Goal: Task Accomplishment & Management: Manage account settings

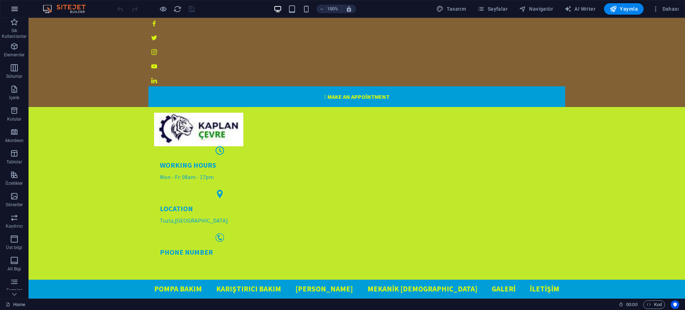
click at [16, 6] on icon "button" at bounding box center [14, 9] width 9 height 9
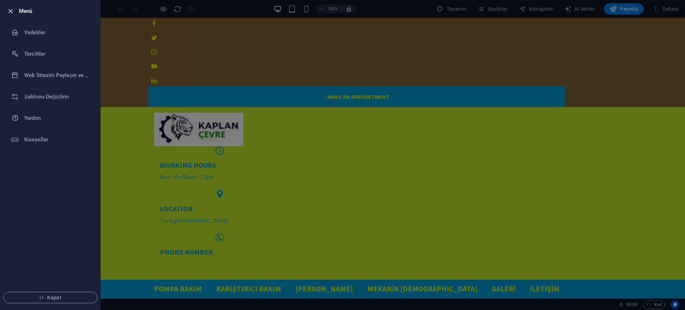
click at [8, 8] on icon "button" at bounding box center [10, 11] width 8 height 8
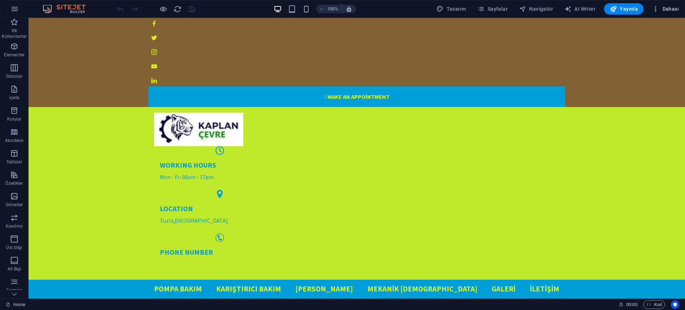
click at [547, 9] on span "Dahası" at bounding box center [665, 8] width 27 height 7
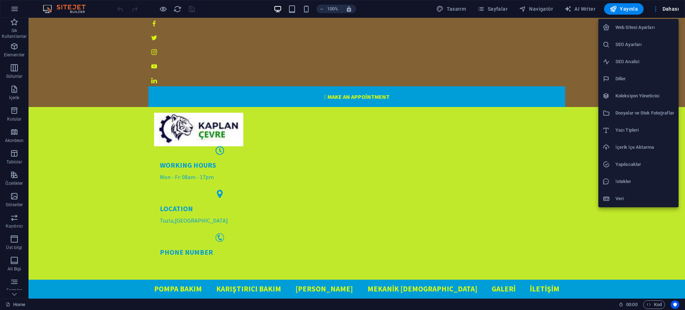
click at [547, 30] on h6 "Web Sitesi Ayarları" at bounding box center [644, 27] width 59 height 9
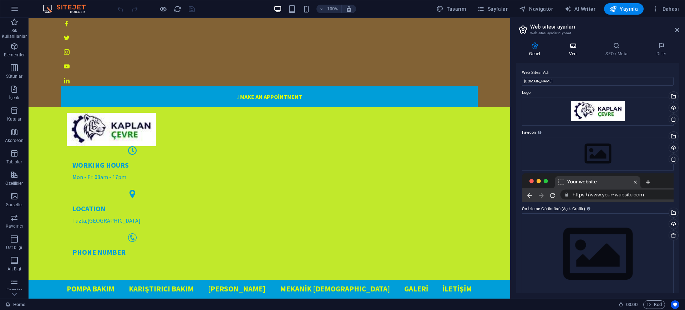
click at [547, 45] on icon at bounding box center [573, 45] width 34 height 7
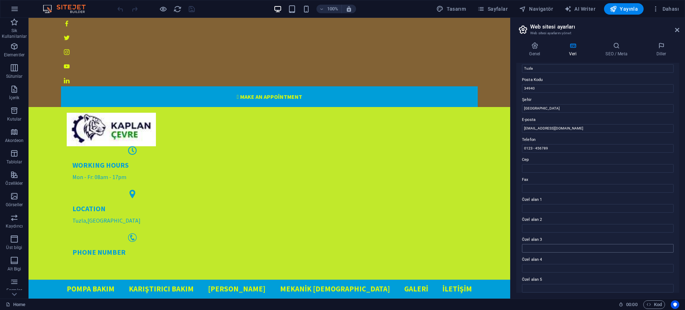
scroll to position [89, 0]
drag, startPoint x: 524, startPoint y: 149, endPoint x: 519, endPoint y: 149, distance: 5.3
click at [519, 149] on div "Bu web sitesi için iletişim verileri. Bu, web sitesinde her yerde kullanılabili…" at bounding box center [597, 178] width 163 height 230
click at [539, 165] on input "Cep" at bounding box center [598, 166] width 152 height 9
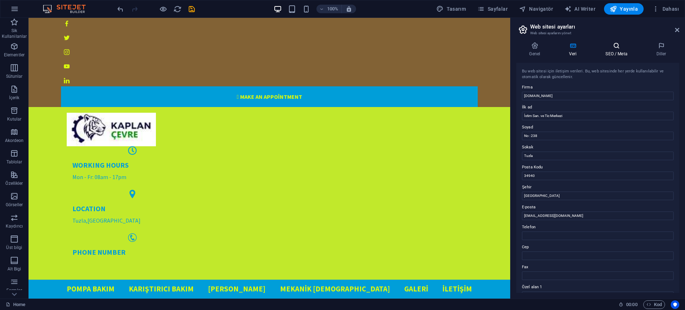
click at [547, 48] on icon at bounding box center [616, 45] width 48 height 7
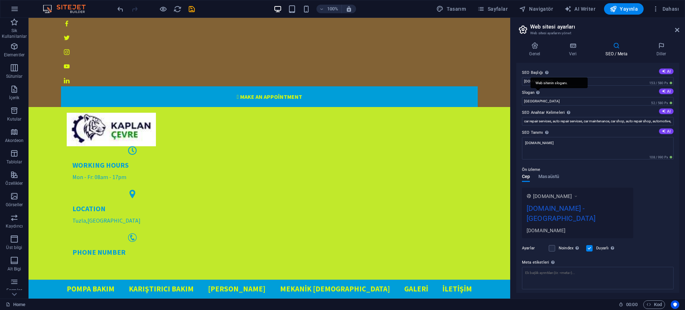
click at [537, 88] on div "Web sitenin sloganı." at bounding box center [558, 82] width 57 height 11
click at [537, 97] on input "[GEOGRAPHIC_DATA]" at bounding box center [598, 101] width 152 height 9
drag, startPoint x: 535, startPoint y: 102, endPoint x: 518, endPoint y: 101, distance: 17.5
click at [518, 101] on div "SEO Başlığı Web sitenin başlığı - onu arama motoru sonuçlarında öne çıkan bir ş…" at bounding box center [597, 178] width 163 height 230
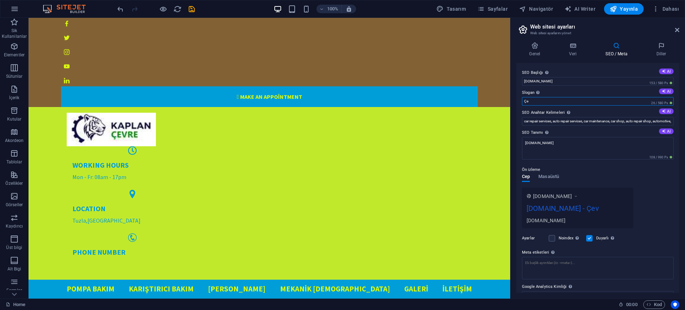
type input "Ç"
click at [547, 100] on input "Slogan Web sitenin sloganı. AI" at bounding box center [598, 101] width 152 height 9
paste input "Eta Ekipman | Fark Yaratan Teknolojik Yaklaşımlar"
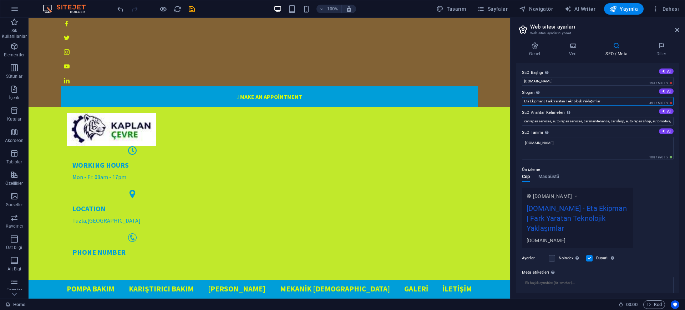
drag, startPoint x: 542, startPoint y: 100, endPoint x: 519, endPoint y: 100, distance: 23.5
click at [519, 100] on div "SEO Başlığı Web sitenin başlığı - onu arama motoru sonuçlarında öne çıkan bir ş…" at bounding box center [597, 178] width 163 height 230
drag, startPoint x: 598, startPoint y: 97, endPoint x: 547, endPoint y: 101, distance: 50.8
click at [547, 101] on input "Kaplan Çevre | Fark Yaratan Teknolojik Yaklaşımlar" at bounding box center [598, 101] width 152 height 9
drag, startPoint x: 572, startPoint y: 101, endPoint x: 554, endPoint y: 100, distance: 18.6
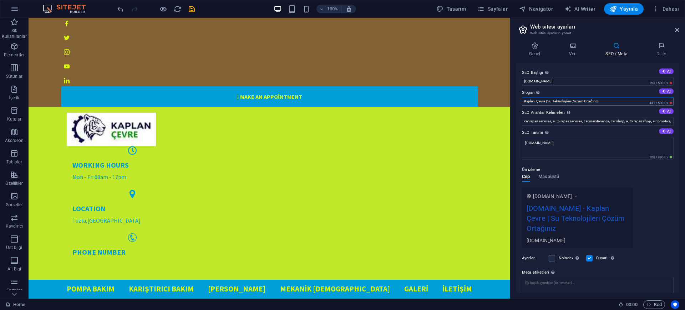
click at [547, 100] on input "Kaplan Çevre | Su Teknolojileri Çözüm Ortağınız" at bounding box center [598, 101] width 152 height 9
type input "Kaplan Çevre | Su Sistemleri Çözüm Ortağınız"
drag, startPoint x: 557, startPoint y: 121, endPoint x: 526, endPoint y: 124, distance: 31.3
click at [526, 124] on input "car repair services, auto repair services, car maintenance, car shop, auto repa…" at bounding box center [598, 121] width 152 height 9
click at [524, 122] on input "car repair services, auto repair services, car maintenance, car shop, auto repa…" at bounding box center [598, 121] width 152 height 9
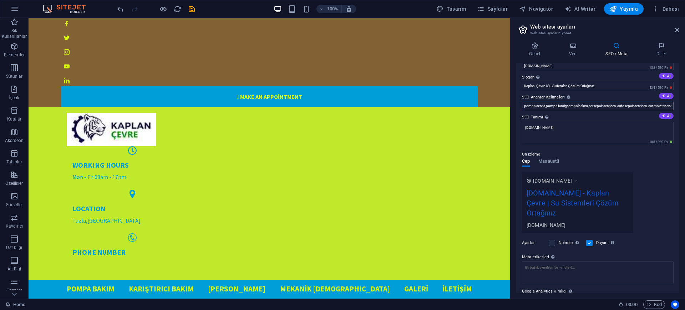
scroll to position [52, 0]
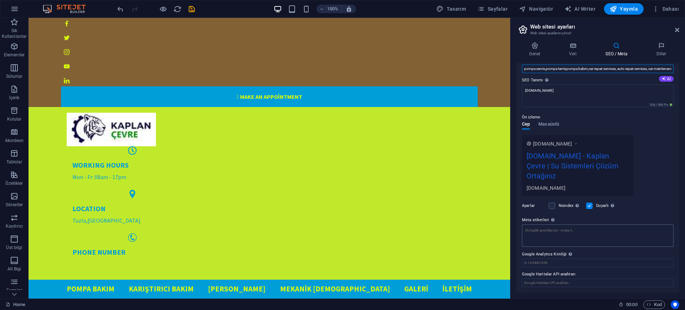
type input "pompa servis,pompa tamir,pompa bakım,car repair services, auto repair services,…"
click at [547, 232] on textarea "Meta etiketleri Web sitenin etiketlerinin içine yerleştirilecek HTML kodunu bur…" at bounding box center [598, 238] width 152 height 28
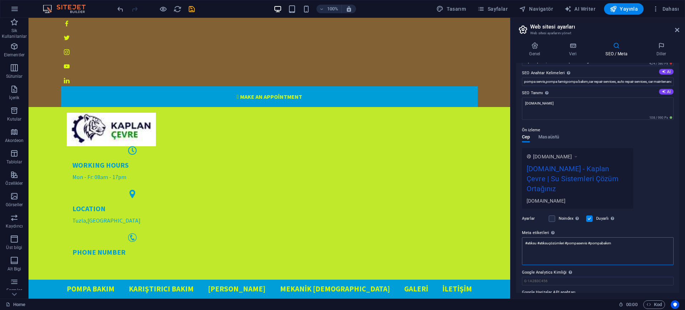
scroll to position [0, 0]
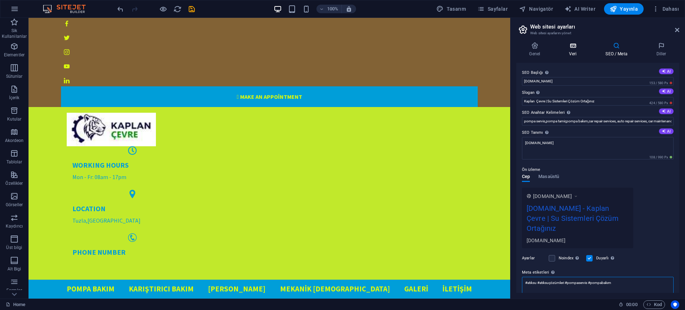
type textarea "#atıksu #atıksuçözümleri #pompaservis #pompabakım"
click at [547, 46] on body "[DOMAIN_NAME] Home (tr) Sik Kullanilanlar Elementler Sütunlar İçerik Kutular Ak…" at bounding box center [342, 155] width 685 height 310
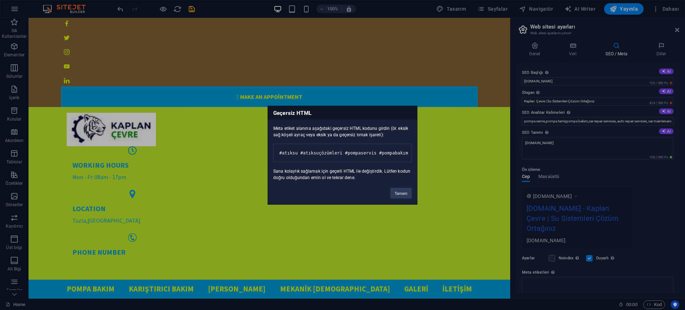
scroll to position [0, 44]
drag, startPoint x: 348, startPoint y: 145, endPoint x: 410, endPoint y: 153, distance: 63.3
click at [410, 153] on pre "#atıksu #atıksuçözümleri #pompaservis #pompabakım" at bounding box center [342, 152] width 138 height 19
click at [391, 154] on pre "#atıksu #atıksuçözümleri #pompaservis #pompabakım" at bounding box center [342, 152] width 138 height 19
click at [403, 149] on pre "#atıksu #atıksuçözümleri #pompaservis #pompabakım" at bounding box center [342, 152] width 138 height 19
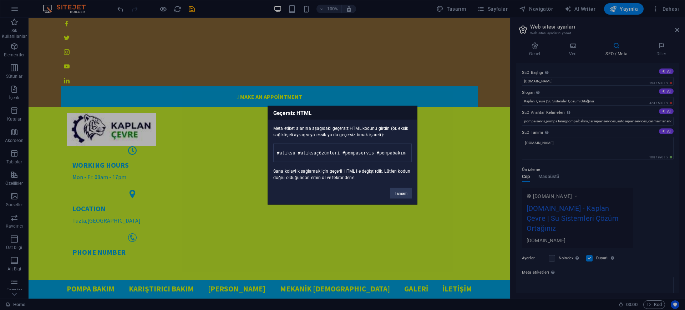
drag, startPoint x: 405, startPoint y: 148, endPoint x: 284, endPoint y: 146, distance: 120.9
click at [284, 146] on pre "#atıksu #atıksuçözümleri #pompaservis #pompabakım" at bounding box center [342, 152] width 138 height 19
click at [399, 195] on button "Tamam" at bounding box center [400, 193] width 21 height 11
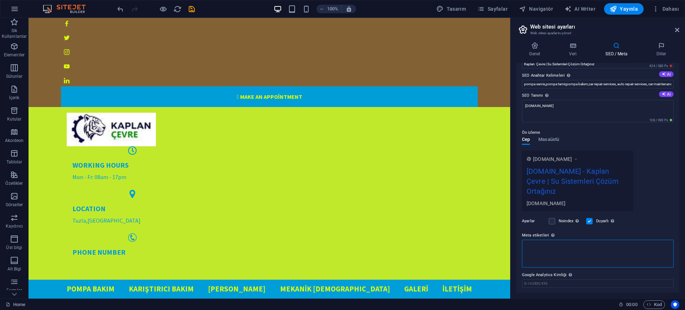
scroll to position [0, 0]
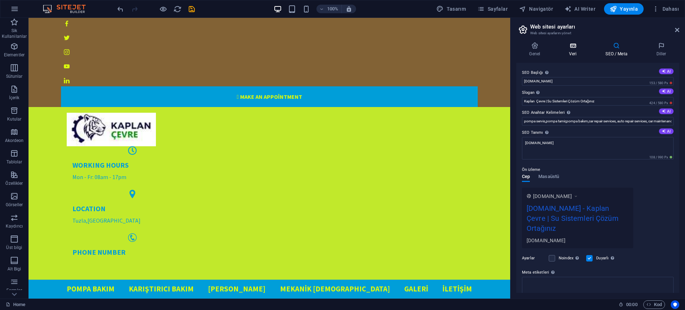
click at [547, 49] on icon at bounding box center [573, 45] width 34 height 7
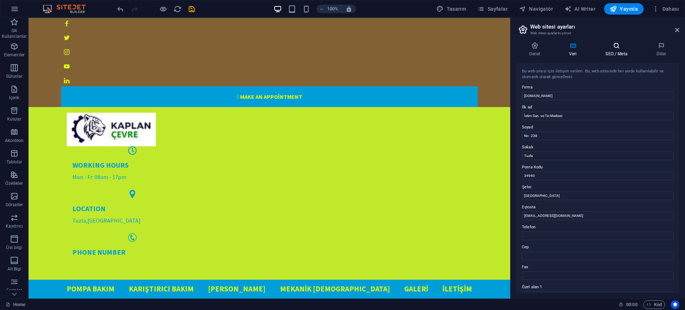
click at [547, 48] on icon at bounding box center [616, 45] width 48 height 7
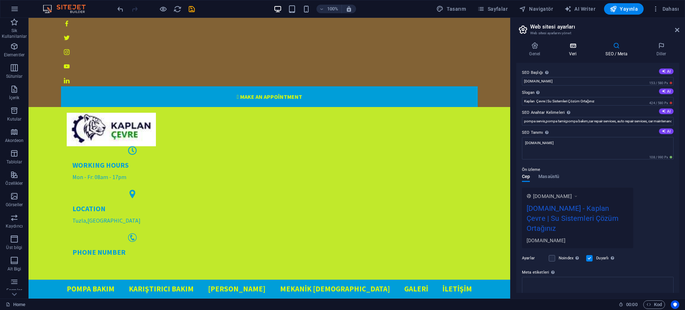
click at [547, 50] on h4 "Veri" at bounding box center [574, 49] width 36 height 15
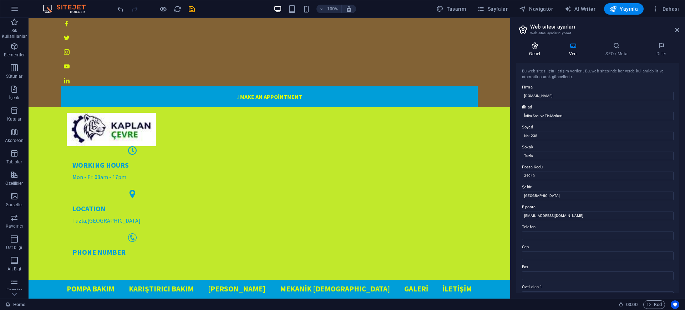
click at [532, 48] on icon at bounding box center [534, 45] width 37 height 7
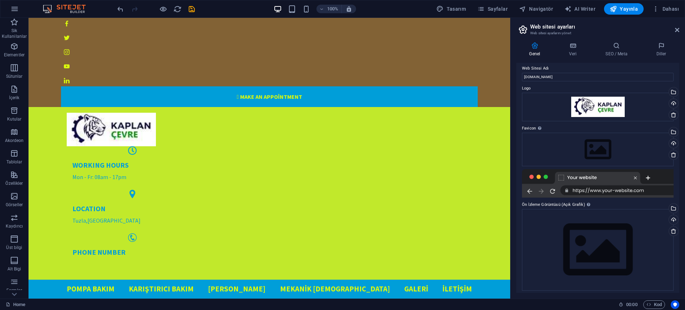
scroll to position [8, 0]
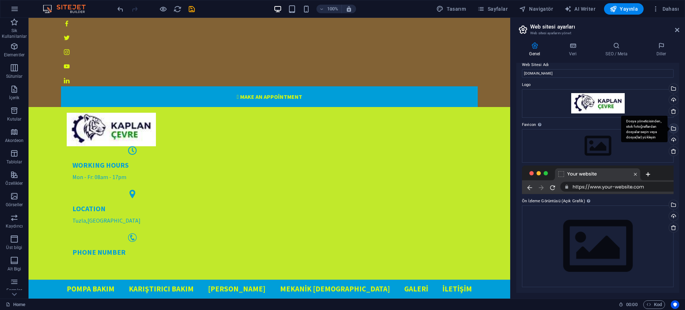
click at [547, 130] on div "Dosya yöneticisinden, stok fotoğraflardan dosyalar seçin veya dosya(lar) yükley…" at bounding box center [672, 129] width 11 height 11
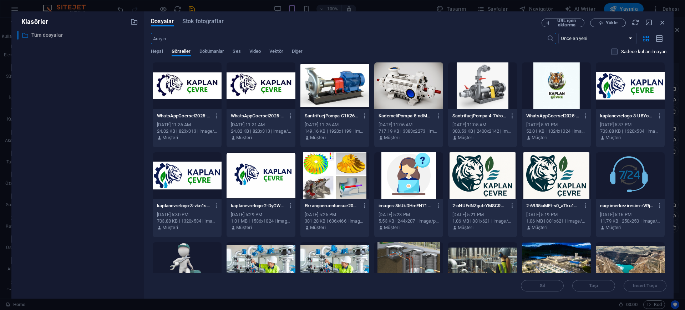
click at [44, 35] on p "Tüm dosyalar" at bounding box center [77, 35] width 93 height 8
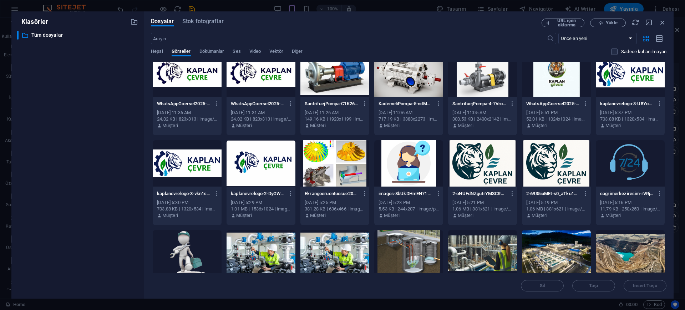
scroll to position [0, 0]
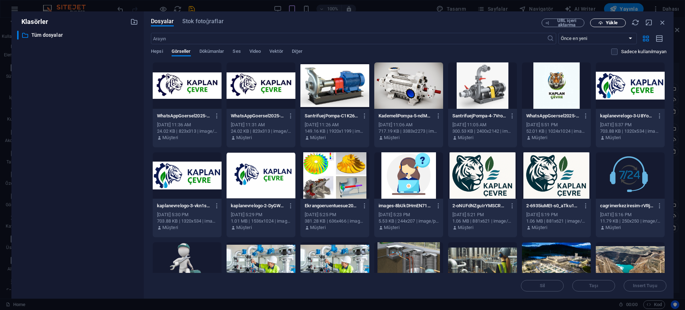
click at [547, 21] on span "Yükle" at bounding box center [611, 23] width 11 height 4
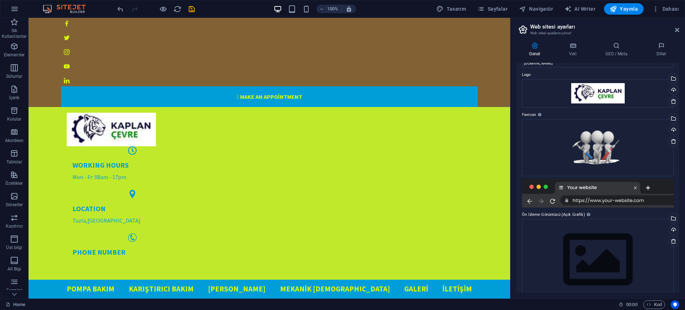
scroll to position [18, 0]
click at [547, 248] on div "Dosyaları buraya sürükleyin, dosyaları seçmek için tıklayın veya Dosyalardan ya…" at bounding box center [598, 260] width 152 height 82
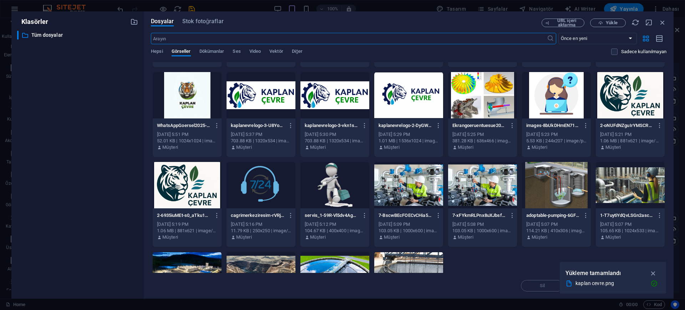
scroll to position [89, 0]
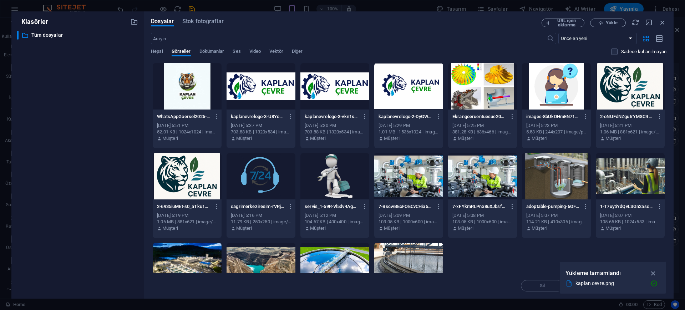
click at [423, 177] on div at bounding box center [408, 176] width 69 height 46
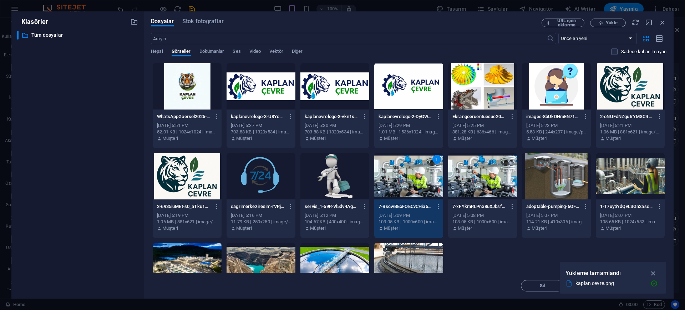
click at [530, 248] on div "kaplancevre-le-yu7gINC8gfzwNPF9LlA-gpKYtzWqOMmXwwq1rOSmNw.png kaplancevre-le-yu…" at bounding box center [408, 150] width 515 height 355
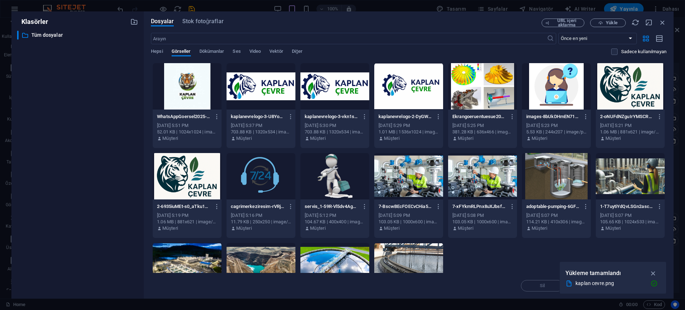
click at [434, 182] on div at bounding box center [408, 176] width 69 height 46
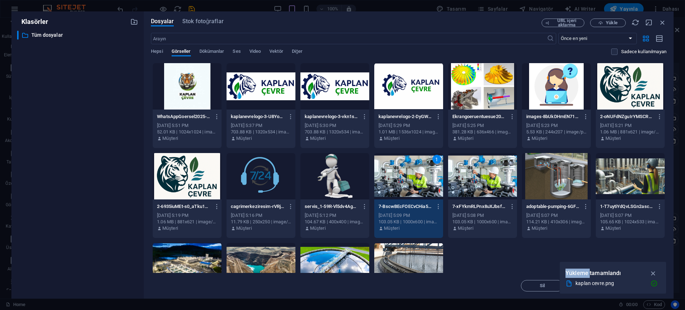
drag, startPoint x: 586, startPoint y: 261, endPoint x: 593, endPoint y: 261, distance: 7.5
click at [547, 248] on div "Klasörler ​ Tüm dosyalar Tüm dosyalar Dosyalar Stok fotoğraflar URL içeri aktar…" at bounding box center [342, 155] width 685 height 310
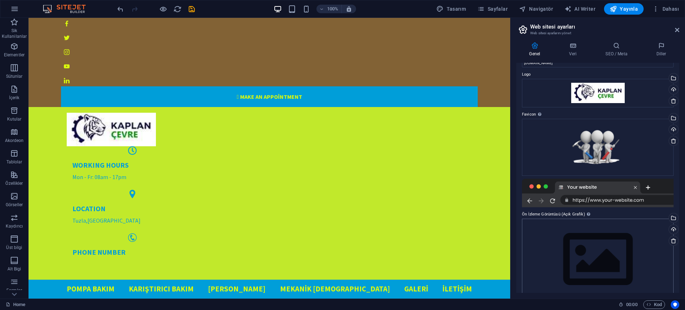
scroll to position [31, 0]
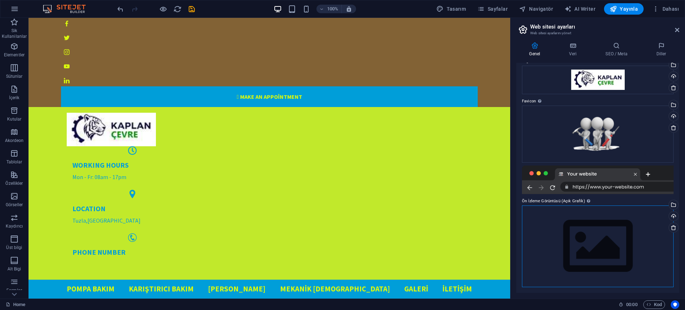
click at [547, 241] on div "Dosyaları buraya sürükleyin, dosyaları seçmek için tıklayın veya Dosyalardan ya…" at bounding box center [598, 246] width 152 height 82
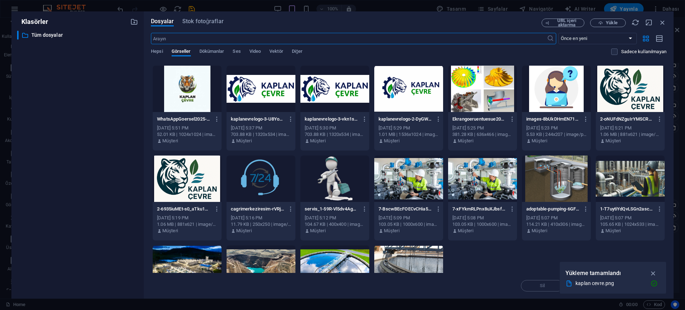
scroll to position [134, 0]
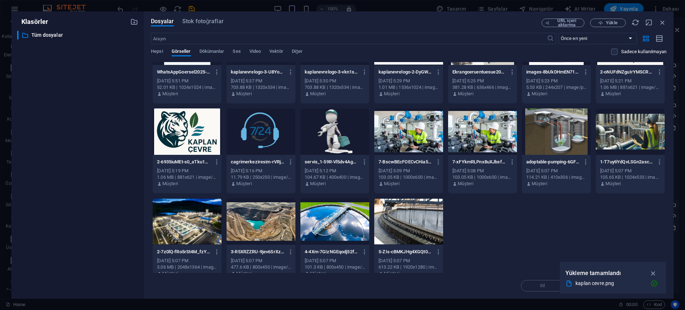
click at [390, 126] on div at bounding box center [408, 131] width 69 height 46
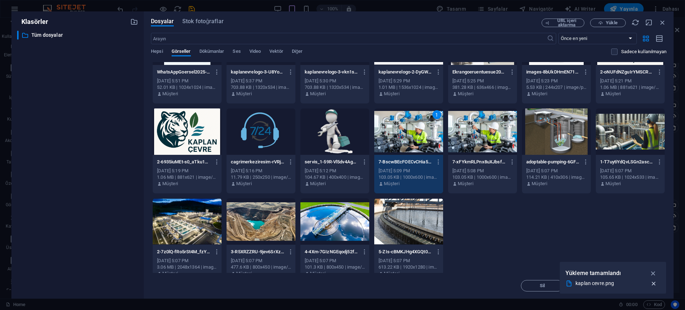
click at [547, 248] on icon "button" at bounding box center [653, 283] width 7 height 7
click at [394, 140] on div "1" at bounding box center [408, 131] width 69 height 46
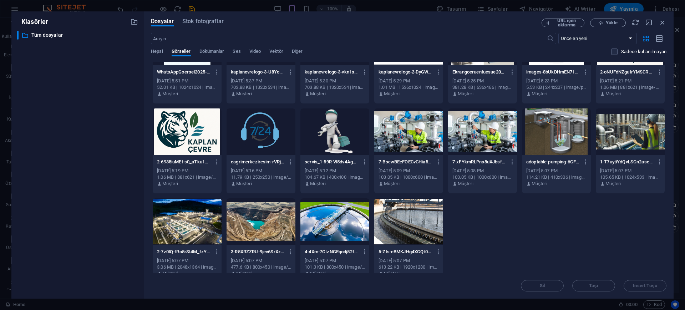
click at [394, 140] on div at bounding box center [408, 131] width 69 height 46
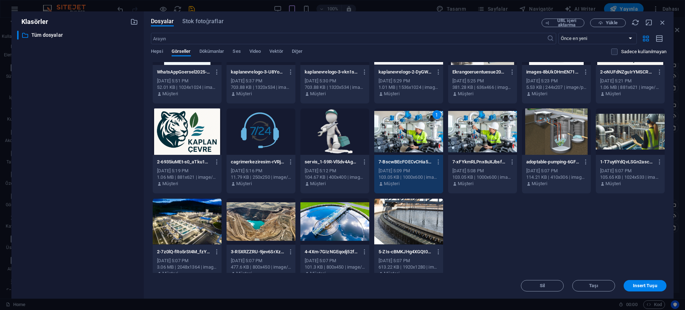
click at [313, 137] on div at bounding box center [334, 131] width 69 height 46
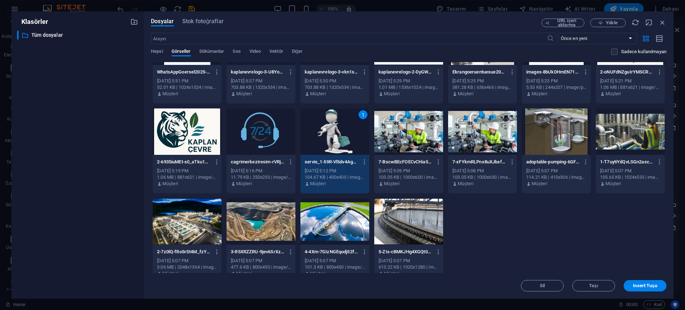
click at [419, 129] on div at bounding box center [408, 131] width 69 height 46
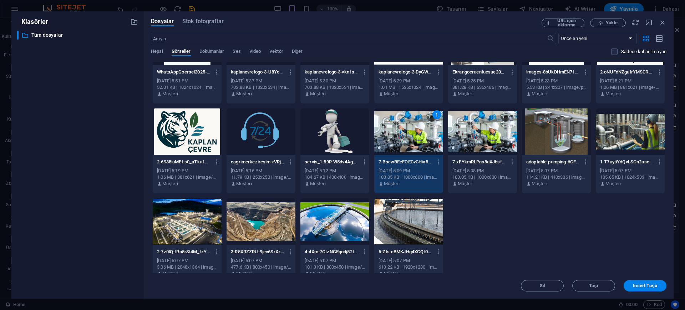
click at [547, 248] on button "Insert Tuşu" at bounding box center [644, 285] width 43 height 11
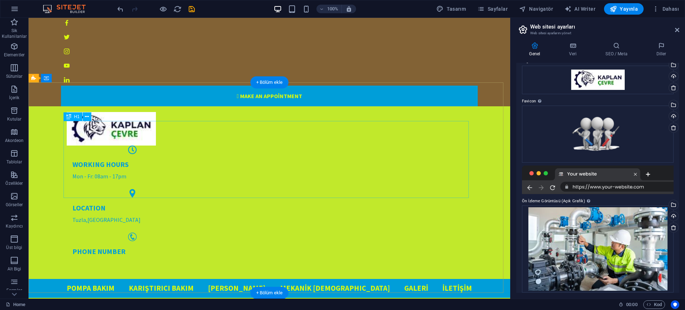
scroll to position [0, 0]
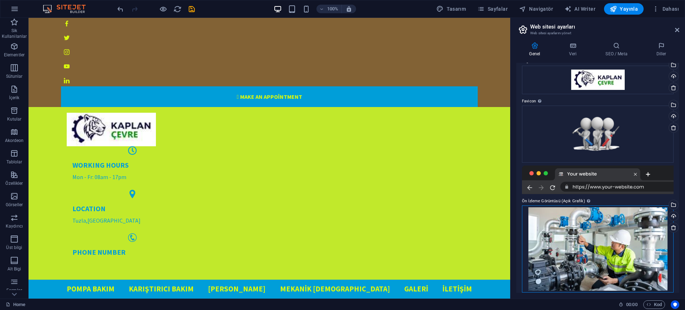
click at [547, 220] on div "Dosyaları buraya sürükleyin, dosyaları seçmek için tıklayın veya Dosyalardan ya…" at bounding box center [598, 248] width 152 height 87
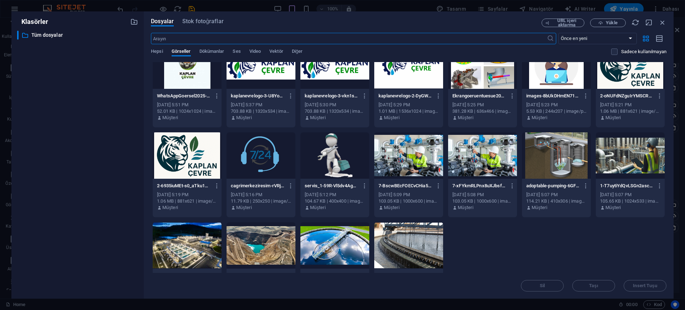
scroll to position [134, 0]
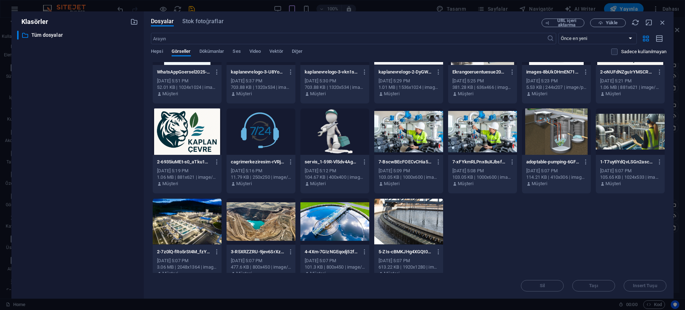
click at [407, 137] on div at bounding box center [408, 131] width 69 height 46
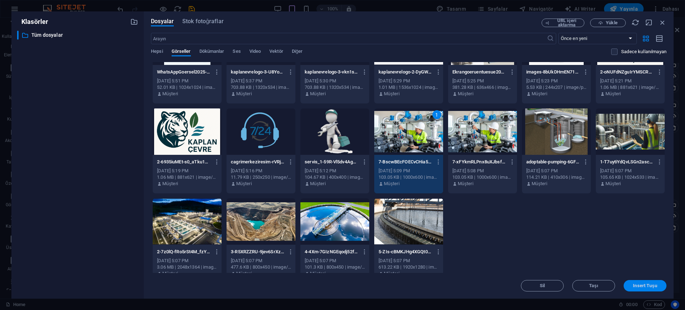
click at [547, 248] on span "Insert Tuşu" at bounding box center [645, 286] width 24 height 4
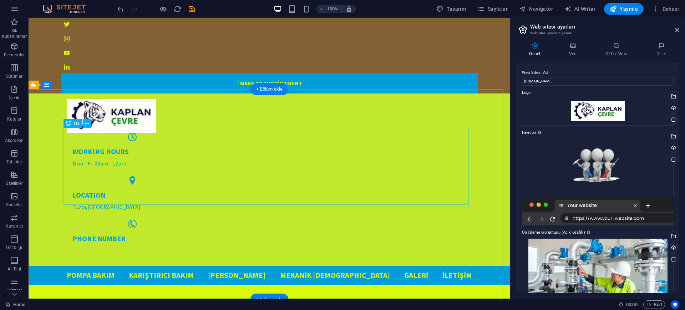
scroll to position [0, 0]
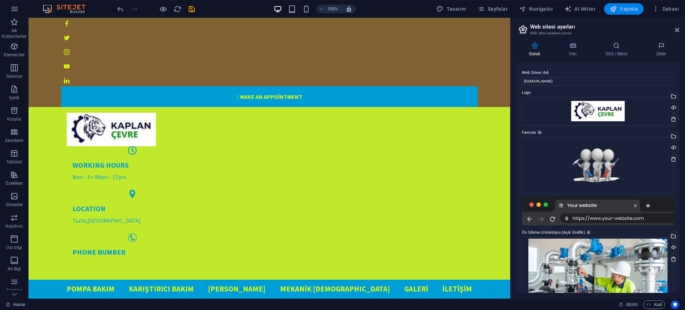
click at [547, 9] on span "Yayınla" at bounding box center [623, 8] width 28 height 7
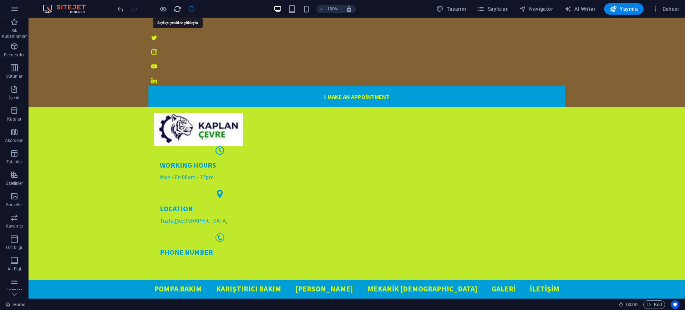
click at [174, 10] on icon "reload" at bounding box center [177, 9] width 8 height 8
click at [177, 5] on icon "reload" at bounding box center [177, 9] width 8 height 8
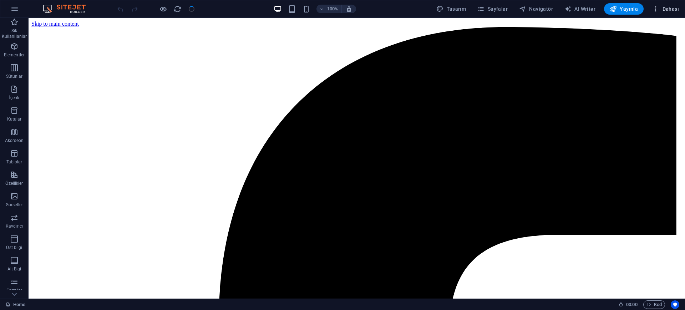
click at [547, 8] on span "Dahası" at bounding box center [665, 8] width 27 height 7
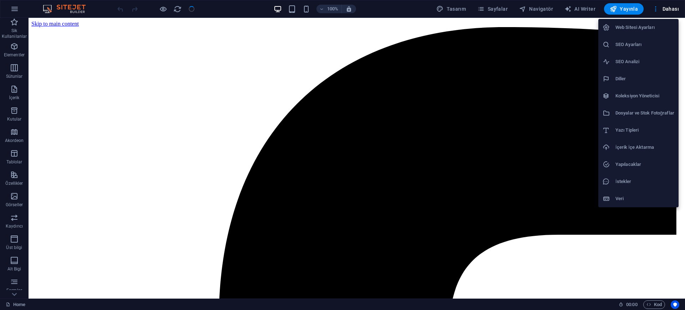
click at [547, 25] on h6 "Web Sitesi Ayarları" at bounding box center [644, 27] width 59 height 9
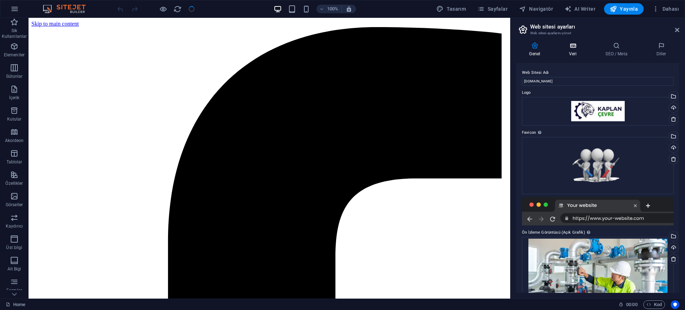
click at [547, 49] on icon at bounding box center [573, 45] width 34 height 7
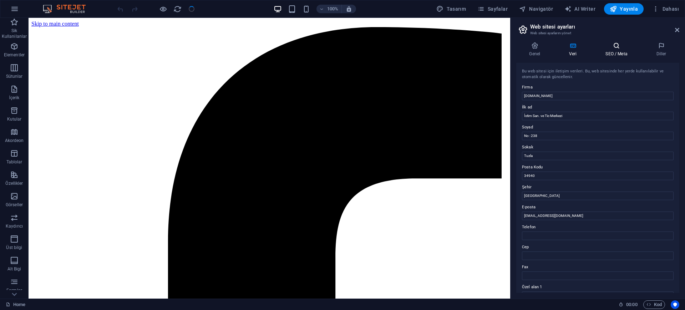
click at [547, 54] on h4 "SEO / Meta" at bounding box center [617, 49] width 51 height 15
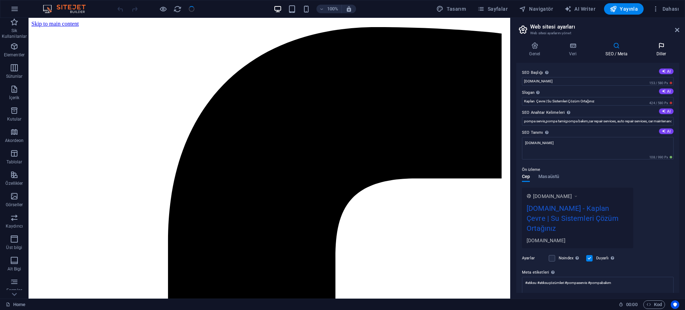
click at [547, 51] on h4 "Diller" at bounding box center [661, 49] width 36 height 15
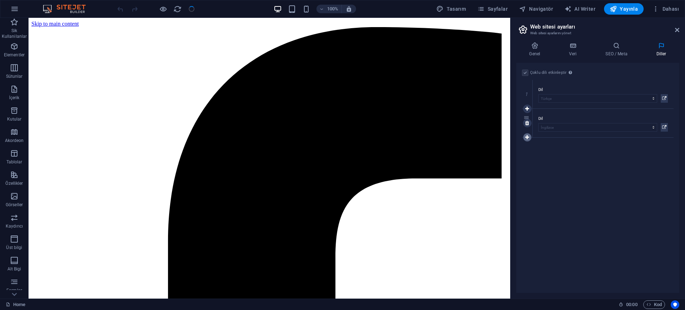
click at [527, 136] on icon at bounding box center [527, 137] width 4 height 5
click at [547, 153] on select "Abkhazian Afar Afrikaans Akan Albanian Almanca Amharic Aragonese Arapça Armenia…" at bounding box center [597, 156] width 119 height 9
select select "5"
click at [538, 152] on select "Abkhazian Afar Afrikaans Akan Albanian Almanca Amharic Aragonese Arapça Armenia…" at bounding box center [597, 156] width 119 height 9
drag, startPoint x: 677, startPoint y: 28, endPoint x: 646, endPoint y: 13, distance: 34.1
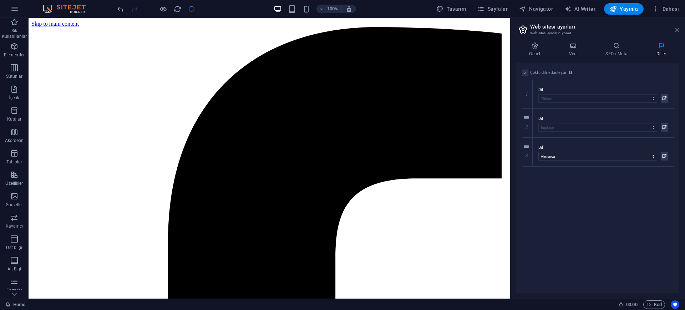
click at [547, 28] on icon at bounding box center [677, 30] width 4 height 6
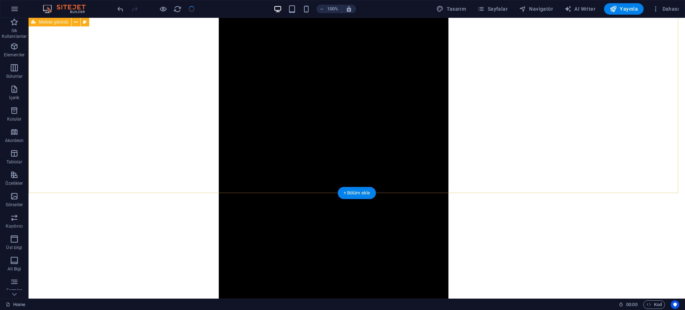
scroll to position [847, 0]
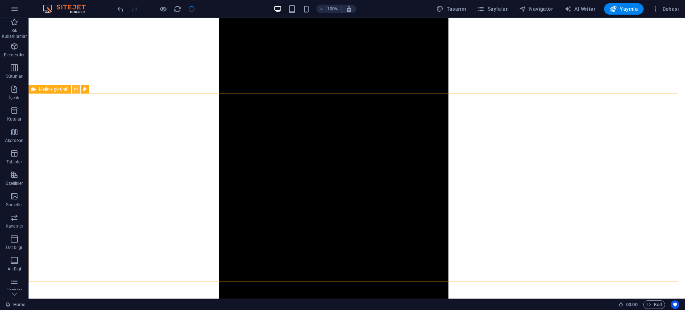
click at [75, 91] on icon at bounding box center [76, 89] width 4 height 7
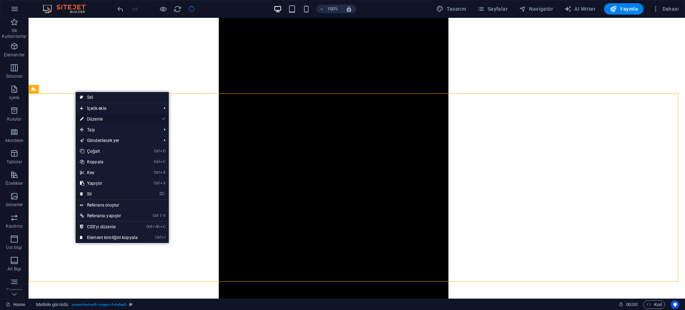
click at [100, 121] on link "⏎ Düzenle" at bounding box center [109, 119] width 66 height 11
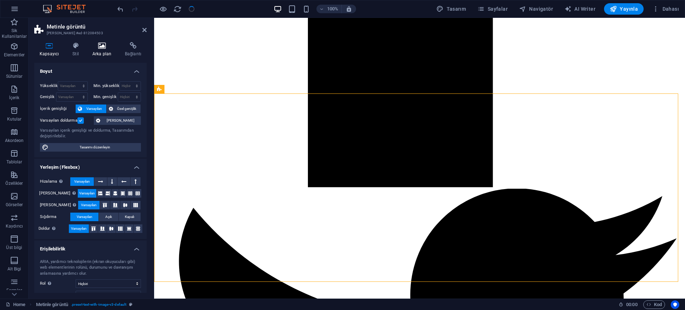
click at [100, 51] on h4 "Arka plan" at bounding box center [103, 49] width 32 height 15
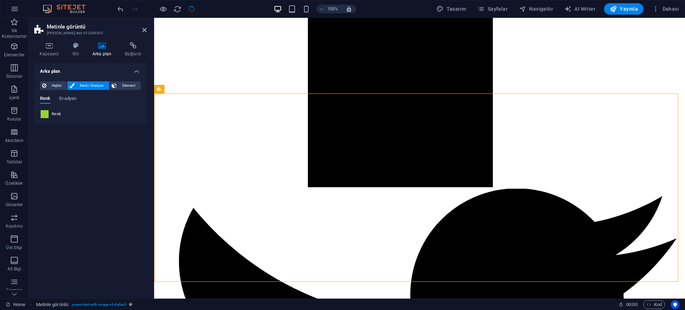
click at [45, 116] on span at bounding box center [45, 114] width 8 height 8
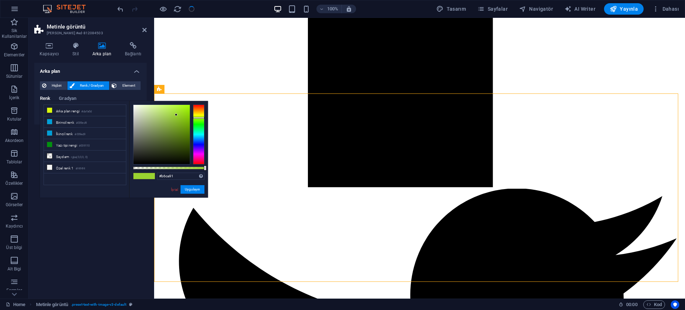
click at [149, 117] on div at bounding box center [161, 134] width 56 height 59
click at [143, 118] on div at bounding box center [161, 134] width 56 height 59
click at [136, 109] on div at bounding box center [161, 134] width 56 height 59
click at [133, 103] on div "#e6eadd Desteklenen biçimler #0852ed rgb(8, 82, 237) rgba(8, 82, 237, %90) hsv(…" at bounding box center [168, 201] width 79 height 200
click at [137, 111] on div at bounding box center [161, 134] width 56 height 59
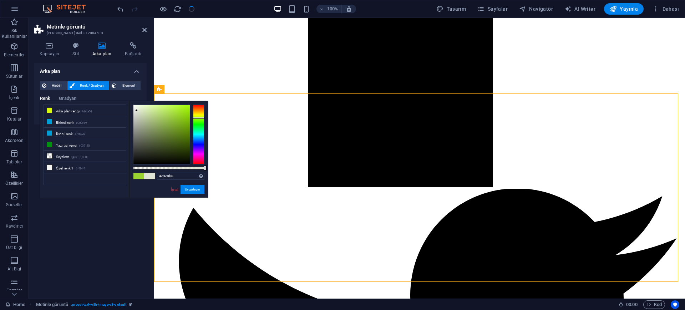
click at [138, 118] on div at bounding box center [161, 134] width 56 height 59
click at [137, 115] on div at bounding box center [161, 134] width 56 height 59
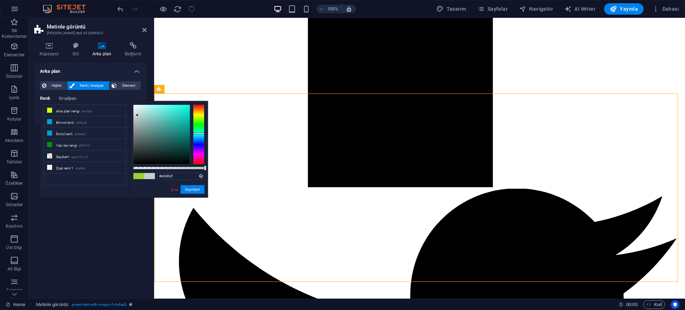
click at [196, 133] on div at bounding box center [198, 134] width 11 height 60
click at [195, 136] on div at bounding box center [198, 134] width 11 height 60
click at [146, 116] on div at bounding box center [161, 134] width 56 height 59
click at [154, 112] on div at bounding box center [161, 134] width 56 height 59
click at [153, 112] on div at bounding box center [154, 112] width 2 height 2
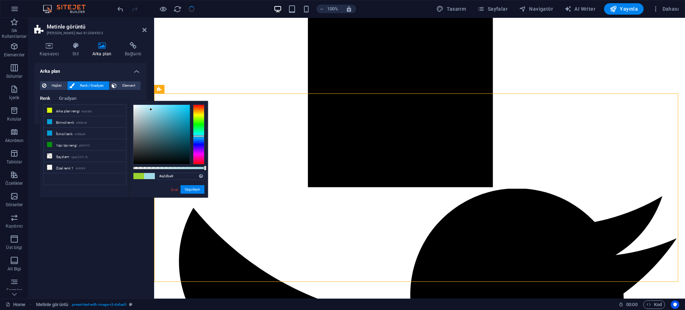
click at [150, 109] on div at bounding box center [161, 134] width 56 height 59
click at [142, 112] on div at bounding box center [161, 134] width 56 height 59
type input "#bbd8e0"
click at [188, 190] on button "Uygulayın" at bounding box center [192, 189] width 24 height 9
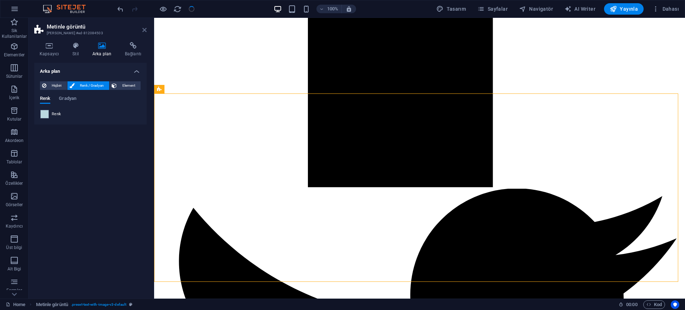
click at [144, 27] on icon at bounding box center [144, 30] width 4 height 6
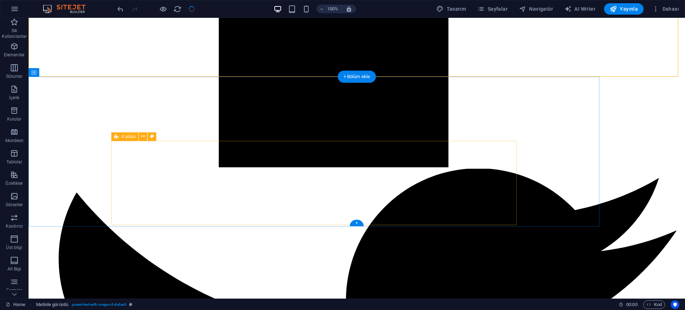
scroll to position [1128, 0]
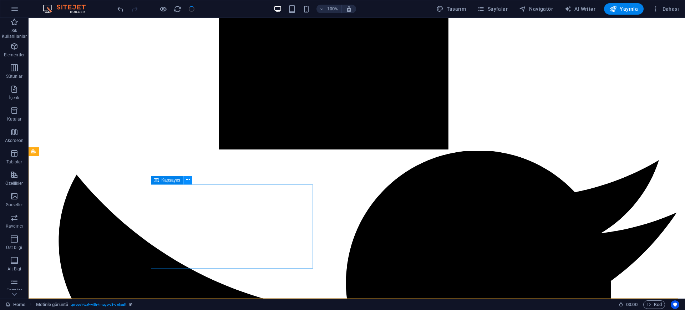
click at [187, 181] on icon at bounding box center [188, 179] width 4 height 7
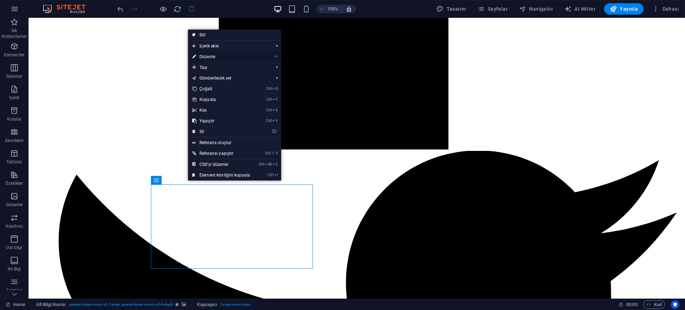
click at [214, 57] on link "⏎ Düzenle" at bounding box center [221, 56] width 66 height 11
select select "px"
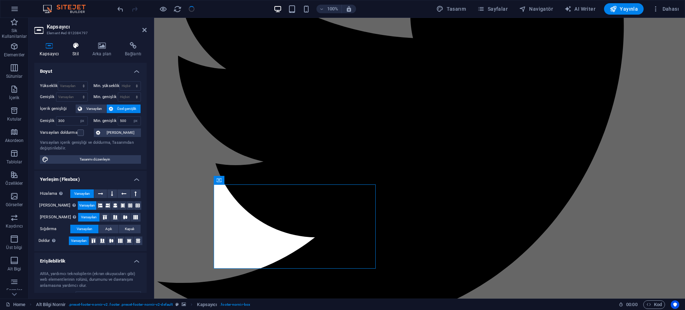
click at [75, 53] on h4 "Stil" at bounding box center [77, 49] width 20 height 15
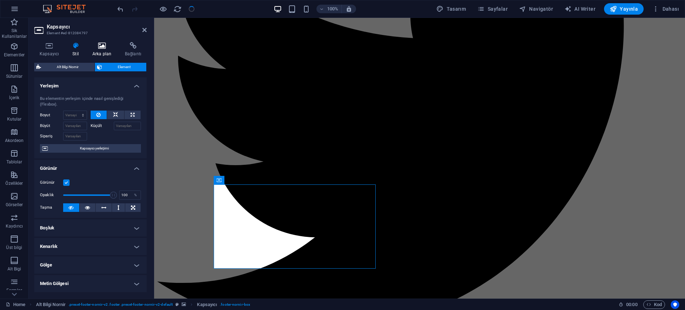
click at [92, 52] on h4 "Arka plan" at bounding box center [103, 49] width 32 height 15
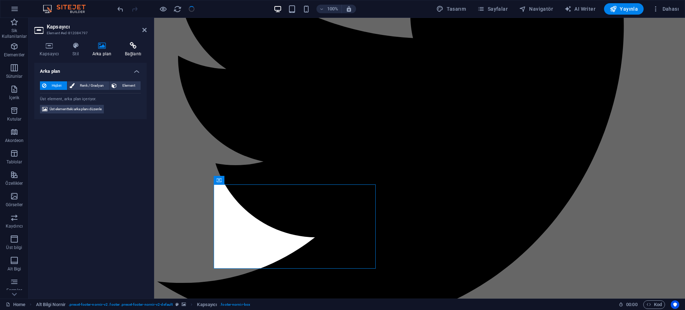
click at [123, 52] on h4 "Bağlantı" at bounding box center [132, 49] width 27 height 15
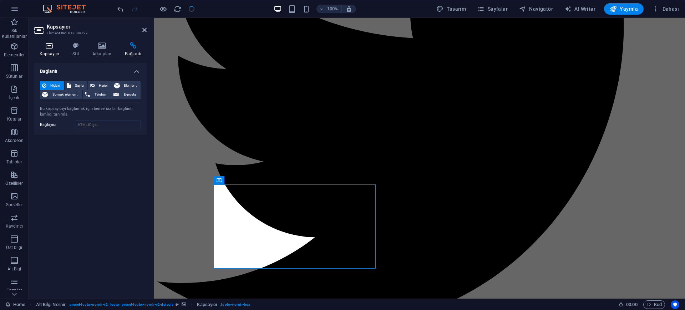
click at [53, 49] on h4 "Kapsayıcı" at bounding box center [50, 49] width 33 height 15
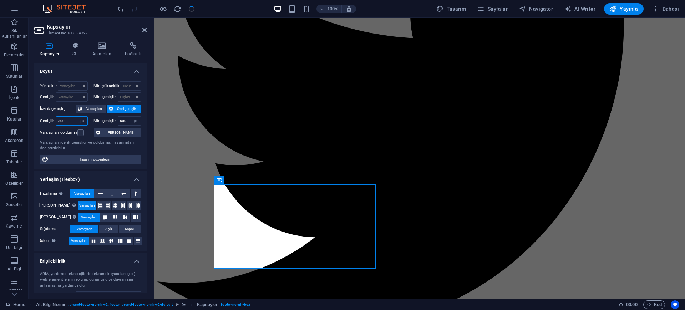
click at [72, 119] on input "300" at bounding box center [71, 121] width 31 height 9
drag, startPoint x: 66, startPoint y: 122, endPoint x: 55, endPoint y: 123, distance: 11.8
click at [55, 123] on div "Genişlik 300 Varsayılan px rem % em vh vw" at bounding box center [64, 120] width 48 height 9
type input "250"
click at [127, 120] on input "500" at bounding box center [129, 121] width 23 height 9
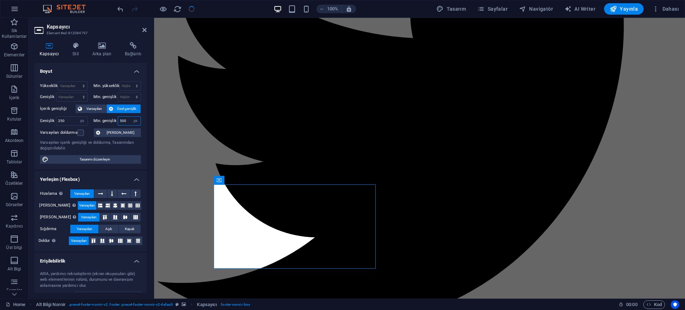
drag, startPoint x: 127, startPoint y: 120, endPoint x: 112, endPoint y: 119, distance: 14.3
click at [112, 119] on div "Min. genişlik 500 Hiçbiri px rem % vh vw" at bounding box center [117, 120] width 48 height 9
drag, startPoint x: 127, startPoint y: 120, endPoint x: 114, endPoint y: 119, distance: 12.9
click at [114, 119] on div "Min. genişlik 400 Hiçbiri px rem % vh vw" at bounding box center [117, 120] width 48 height 9
type input "300"
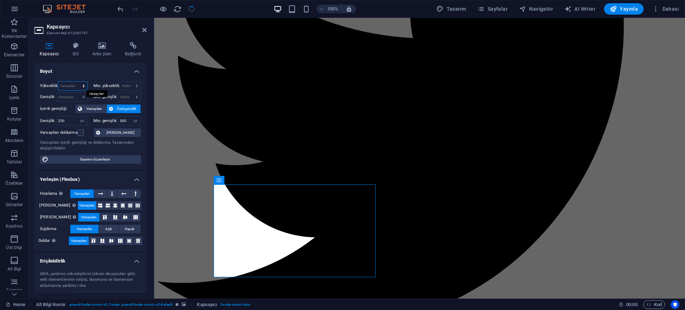
click at [66, 84] on select "Varsayılan px rem % vh vw" at bounding box center [72, 86] width 29 height 9
select select "px"
click at [76, 82] on select "Varsayılan px rem % vh vw" at bounding box center [72, 86] width 29 height 9
type input "228"
click at [121, 87] on select "Hiçbiri px rem % vh vw" at bounding box center [130, 86] width 21 height 9
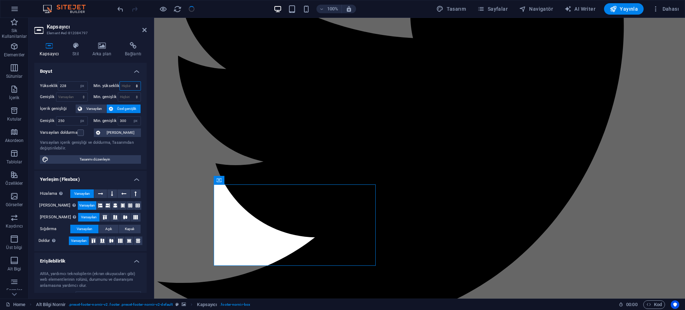
select select "px"
click at [129, 82] on select "Hiçbiri px rem % vh vw" at bounding box center [130, 86] width 21 height 9
type input "0"
click at [72, 96] on select "Varsayılan px rem % em vh vw" at bounding box center [71, 97] width 31 height 9
select select "px"
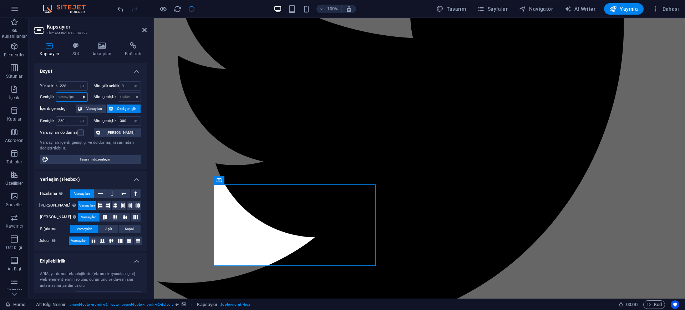
click at [76, 93] on select "Varsayılan px rem % em vh vw" at bounding box center [71, 97] width 31 height 9
type input "454"
click at [128, 96] on select "Hiçbiri px rem % vh vw" at bounding box center [129, 97] width 23 height 9
select select "px"
click at [129, 93] on select "Hiçbiri px rem % vh vw" at bounding box center [129, 97] width 23 height 9
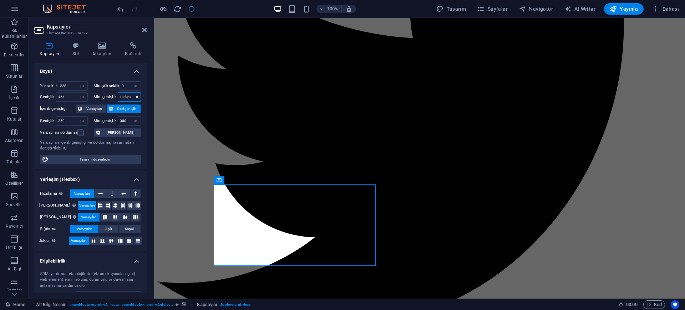
type input "0"
click at [127, 83] on input "0" at bounding box center [130, 86] width 21 height 9
drag, startPoint x: 68, startPoint y: 96, endPoint x: 53, endPoint y: 95, distance: 14.6
click at [53, 95] on div "Genişlik 454 Varsayılan px rem % em vh vw" at bounding box center [64, 96] width 48 height 9
drag, startPoint x: 55, startPoint y: 93, endPoint x: 44, endPoint y: 94, distance: 10.4
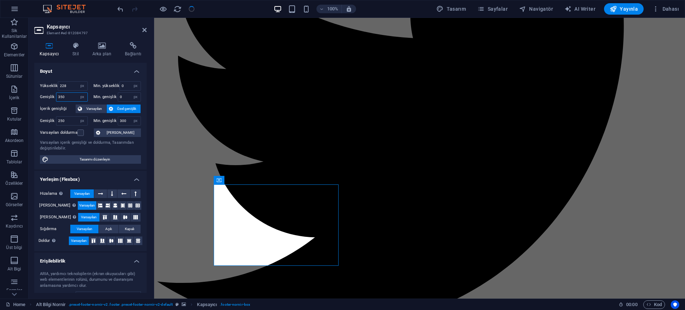
click at [44, 94] on div "Genişlik 350 Varsayılan px rem % em vh vw" at bounding box center [64, 96] width 48 height 9
drag, startPoint x: 66, startPoint y: 96, endPoint x: 37, endPoint y: 99, distance: 29.0
click at [37, 99] on div "Yükseklik 228 Varsayılan px rem % vh vw Min. yükseklik 0 Hiçbiri px rem % vh vw…" at bounding box center [90, 123] width 112 height 94
drag, startPoint x: 61, startPoint y: 97, endPoint x: 48, endPoint y: 97, distance: 12.5
click at [48, 97] on div "Genişlik 350 Varsayılan px rem % em vh vw" at bounding box center [64, 96] width 48 height 9
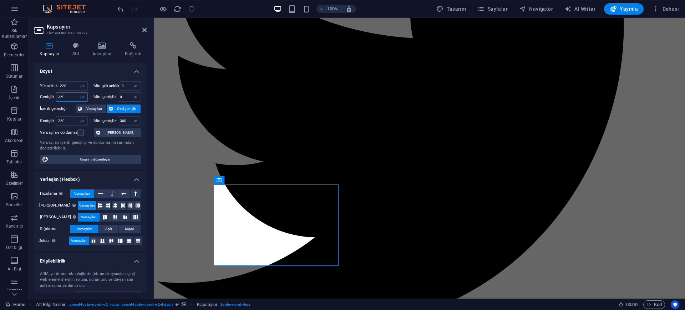
drag, startPoint x: 76, startPoint y: 95, endPoint x: 46, endPoint y: 92, distance: 29.7
click at [46, 93] on div "Genişlik 350 Varsayılan px rem % em vh vw" at bounding box center [64, 96] width 48 height 9
drag, startPoint x: 68, startPoint y: 98, endPoint x: 41, endPoint y: 93, distance: 27.2
click at [41, 93] on div "Genişlik 300 Varsayılan px rem % em vh vw" at bounding box center [64, 96] width 48 height 9
type input "320"
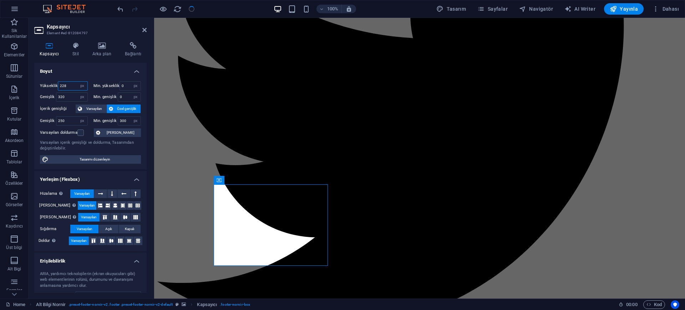
drag, startPoint x: 68, startPoint y: 86, endPoint x: 52, endPoint y: 86, distance: 15.7
click at [52, 86] on div "Yükseklik 228 Varsayılan px rem % vh vw" at bounding box center [64, 85] width 48 height 9
drag, startPoint x: 68, startPoint y: 86, endPoint x: 49, endPoint y: 87, distance: 19.6
click at [49, 87] on div "Yükseklik 220 Varsayılan px rem % vh vw" at bounding box center [64, 85] width 48 height 9
drag, startPoint x: 68, startPoint y: 87, endPoint x: 49, endPoint y: 86, distance: 19.3
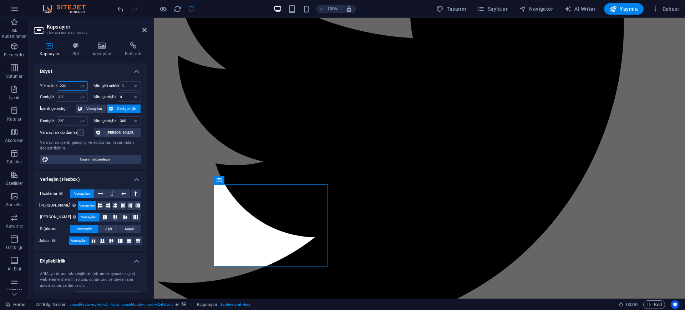
click at [49, 86] on div "Yükseklik 230 Varsayılan px rem % vh vw" at bounding box center [64, 85] width 48 height 9
type input "250"
click at [77, 53] on h4 "Stil" at bounding box center [77, 49] width 20 height 15
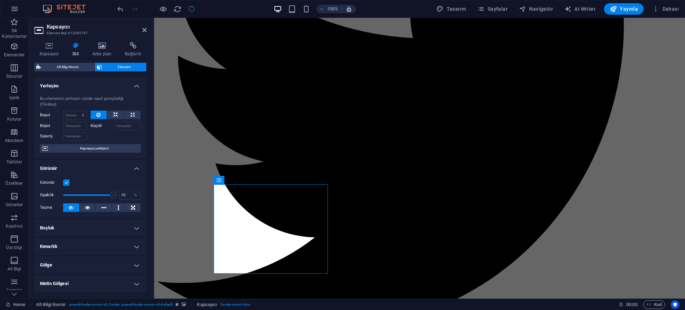
click at [97, 195] on span at bounding box center [88, 195] width 50 height 11
click at [94, 193] on span at bounding box center [95, 195] width 7 height 7
click at [99, 195] on span at bounding box center [88, 195] width 50 height 11
click at [103, 194] on span at bounding box center [100, 195] width 7 height 7
click at [107, 193] on span at bounding box center [107, 195] width 7 height 7
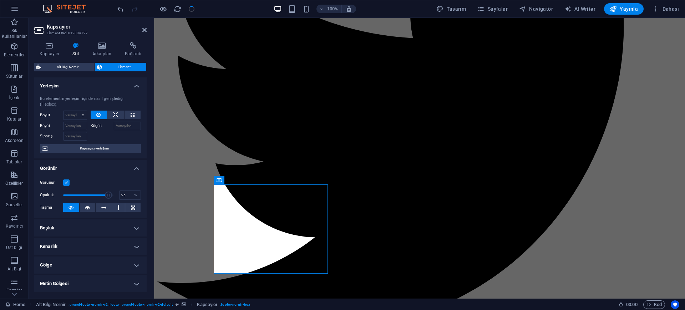
click at [110, 194] on span at bounding box center [108, 195] width 7 height 7
type input "97"
click at [111, 195] on span at bounding box center [111, 195] width 7 height 7
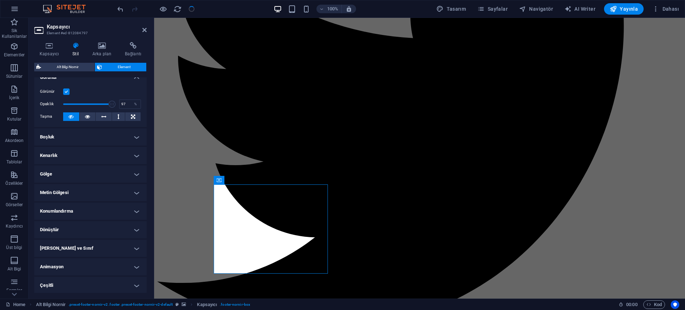
scroll to position [92, 0]
click at [99, 153] on h4 "Kenarlık" at bounding box center [90, 154] width 112 height 17
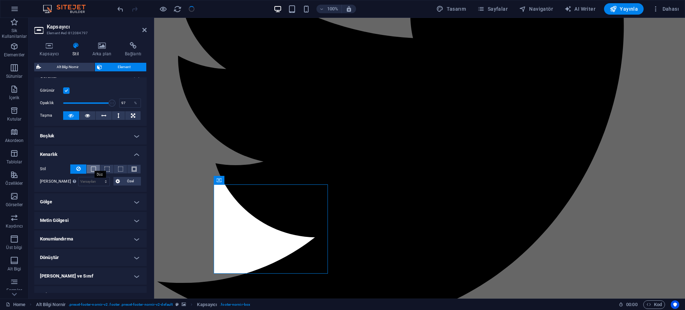
click at [93, 167] on span at bounding box center [93, 169] width 5 height 5
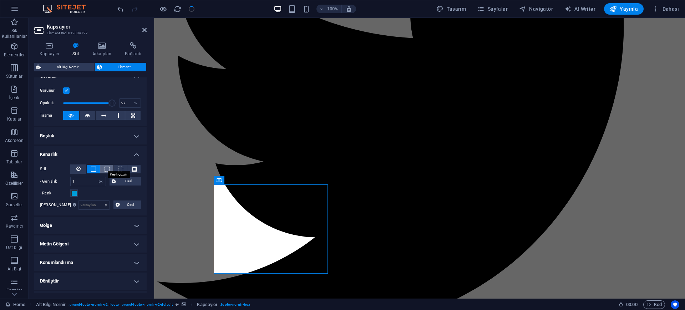
click at [104, 168] on span at bounding box center [106, 169] width 5 height 5
click at [93, 167] on span at bounding box center [93, 169] width 5 height 5
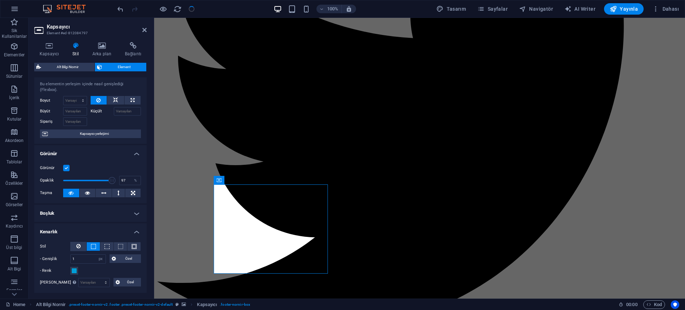
scroll to position [0, 0]
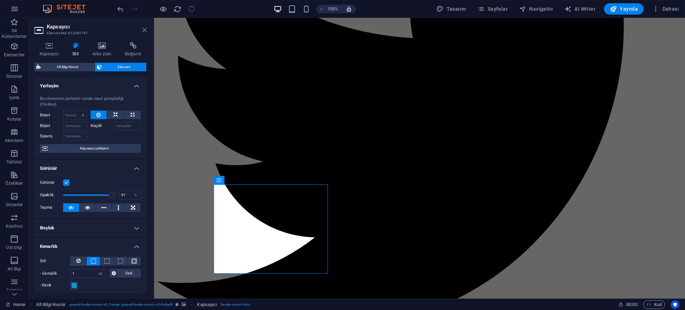
click at [144, 30] on icon at bounding box center [144, 30] width 4 height 6
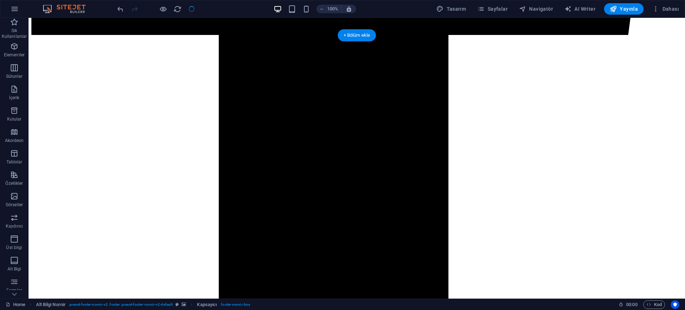
scroll to position [682, 0]
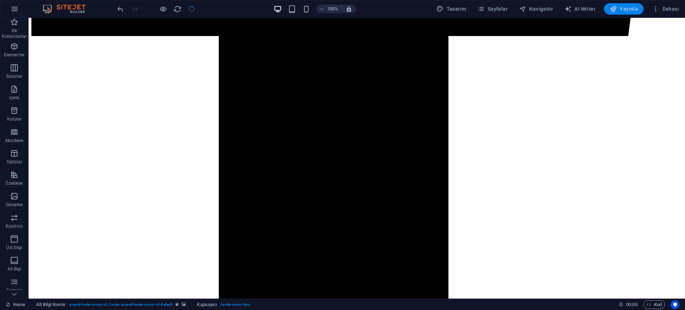
click at [547, 6] on span "Yayınla" at bounding box center [623, 8] width 28 height 7
checkbox input "false"
